Goal: Use online tool/utility: Utilize a website feature to perform a specific function

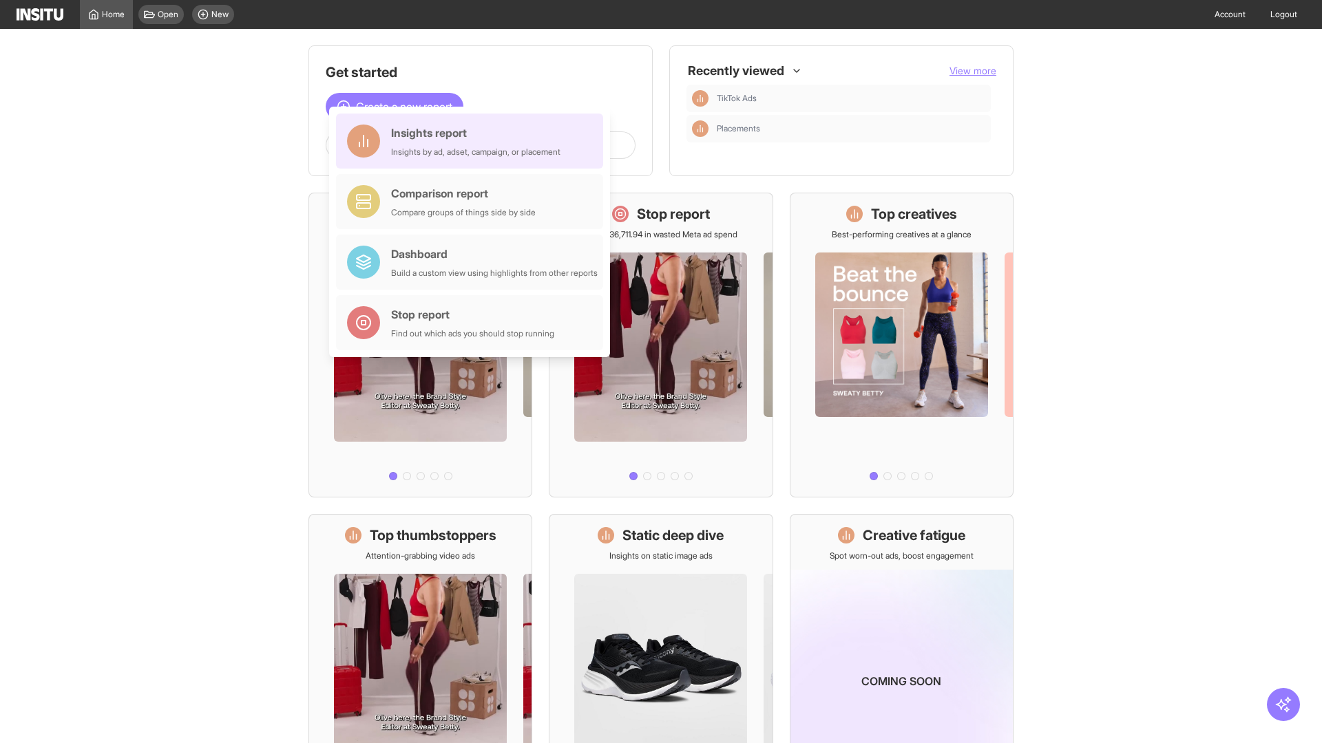
click at [473, 141] on div "Insights report Insights by ad, adset, campaign, or placement" at bounding box center [475, 141] width 169 height 33
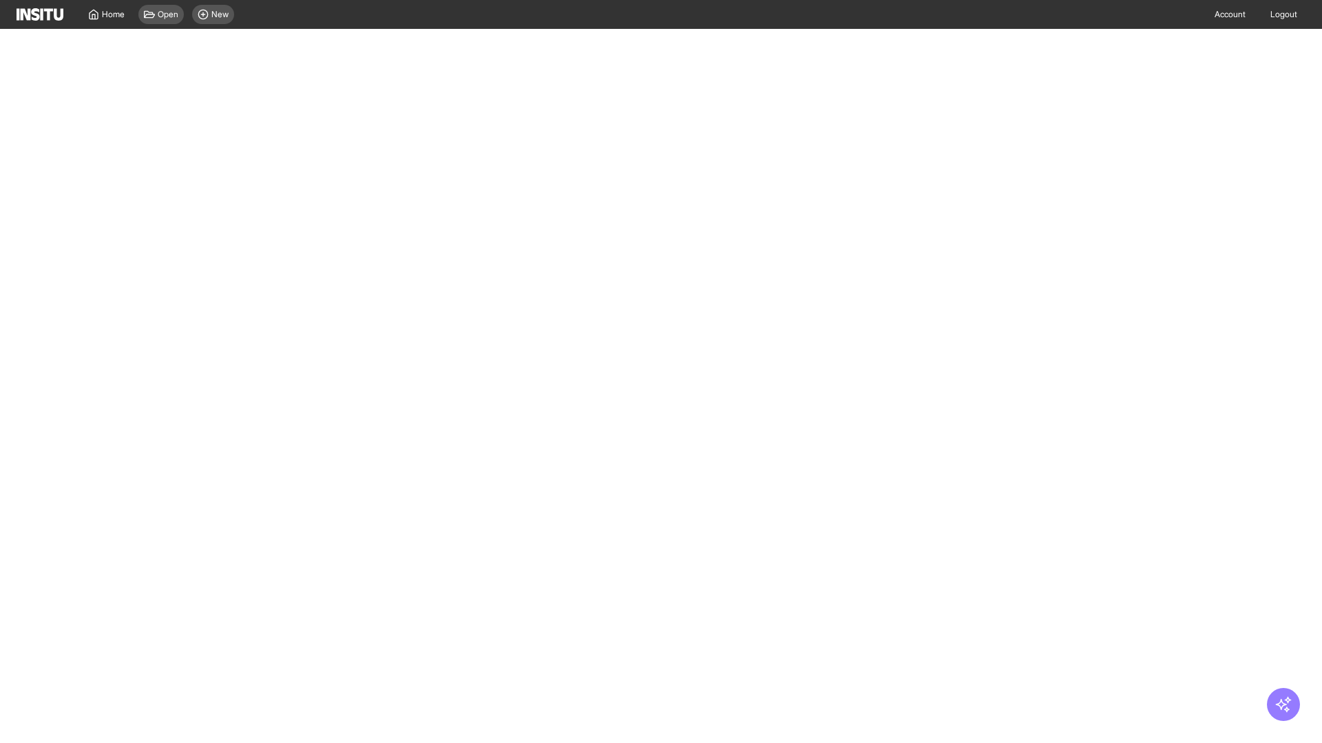
select select "**"
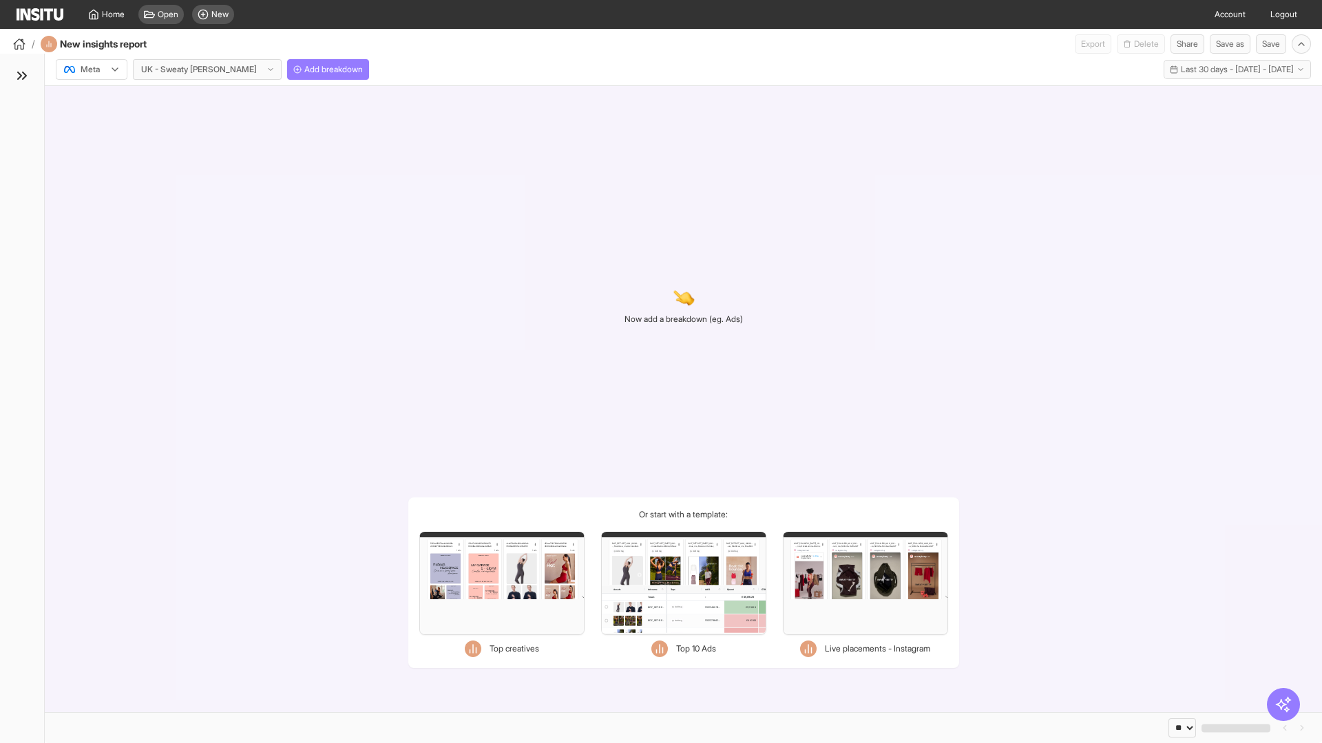
click at [92, 70] on div at bounding box center [82, 70] width 39 height 14
click at [91, 99] on span "Meta" at bounding box center [90, 99] width 19 height 12
click at [304, 70] on span "Add breakdown" at bounding box center [333, 69] width 59 height 11
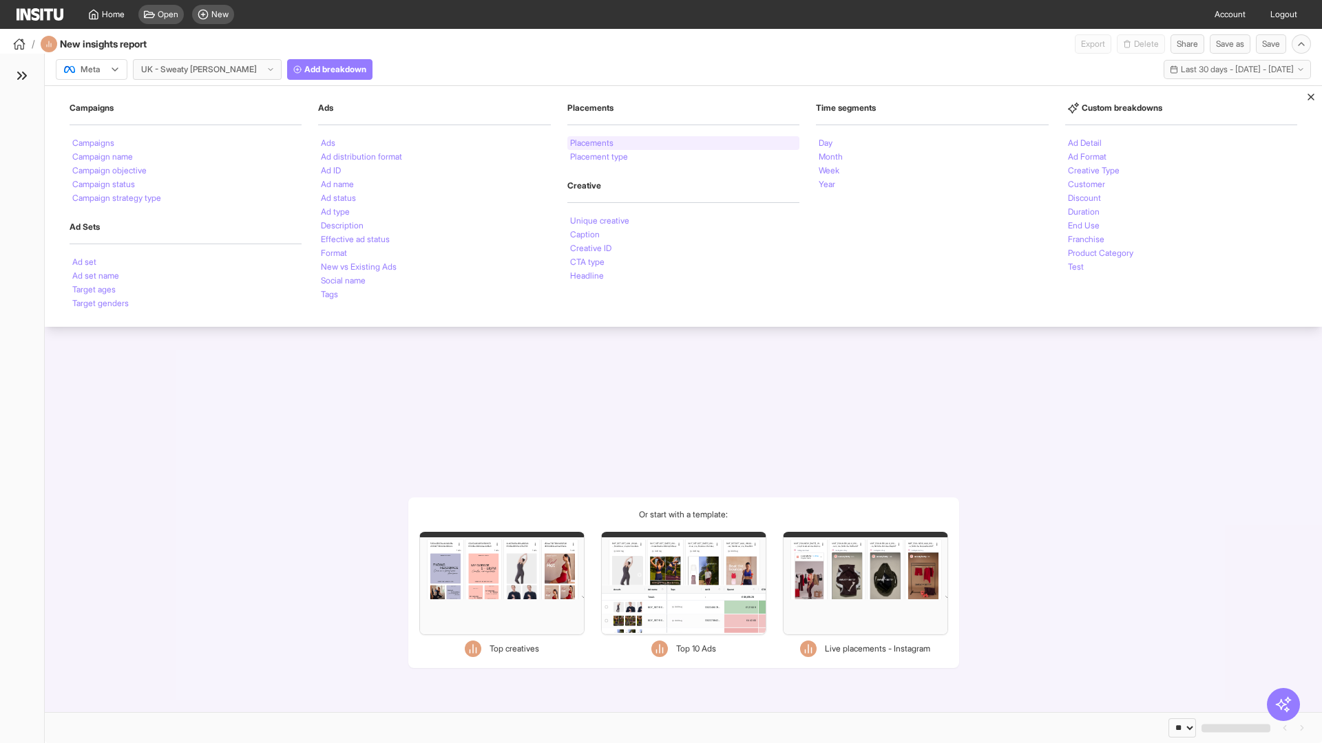
click at [592, 143] on li "Placements" at bounding box center [591, 143] width 43 height 8
